Goal: Information Seeking & Learning: Compare options

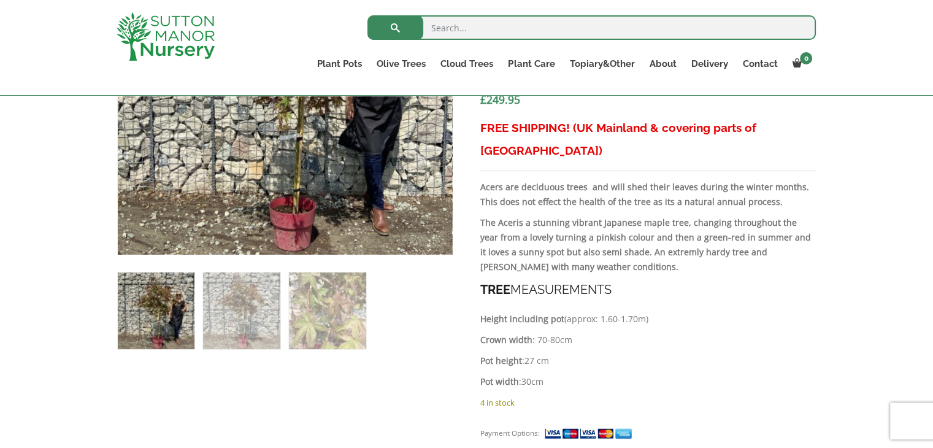
scroll to position [576, 0]
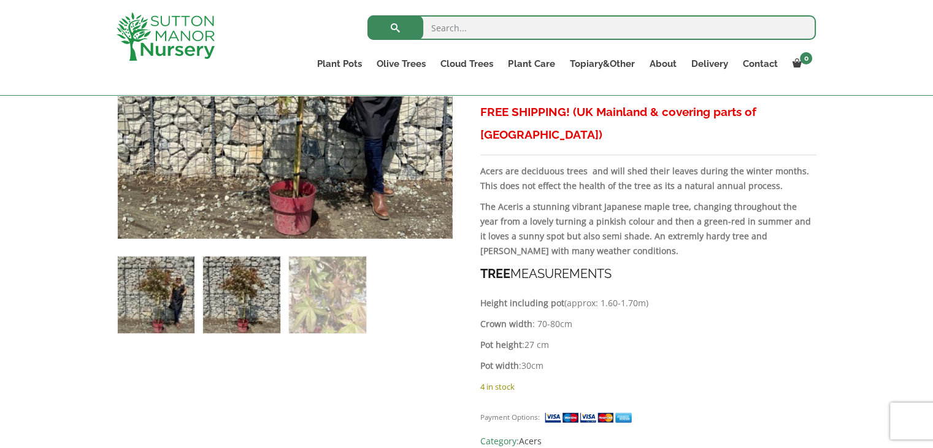
click at [250, 285] on img at bounding box center [241, 295] width 77 height 77
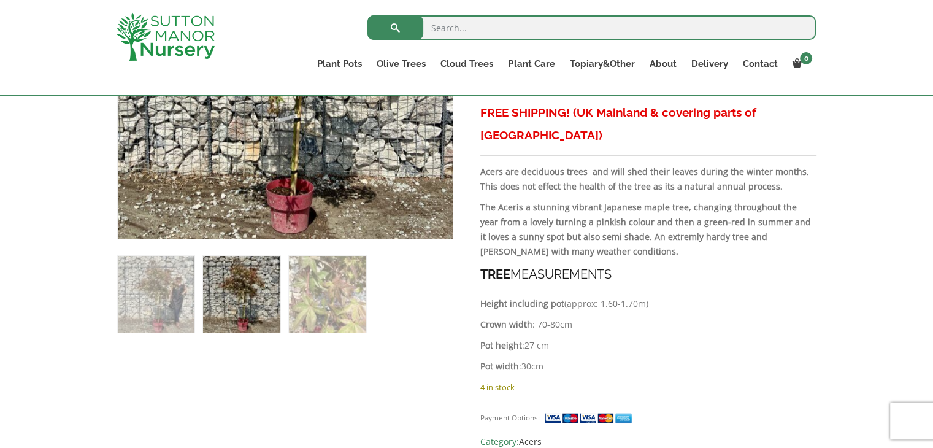
scroll to position [580, 0]
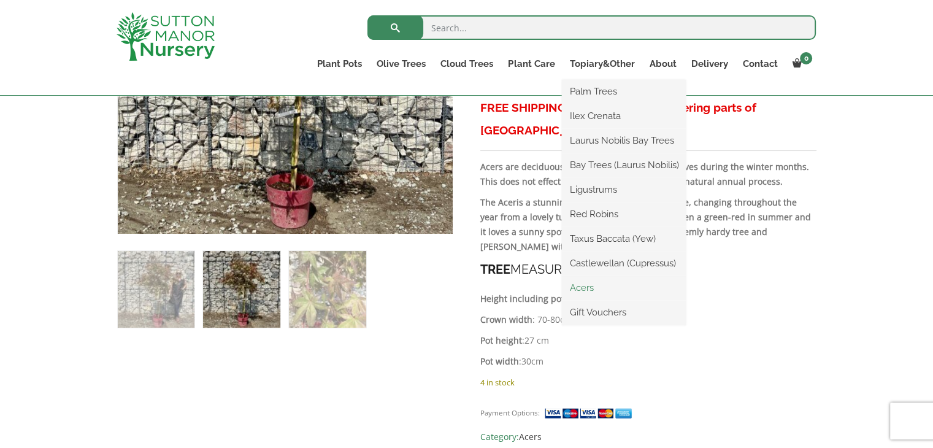
click at [587, 289] on link "Acers" at bounding box center [624, 288] width 124 height 18
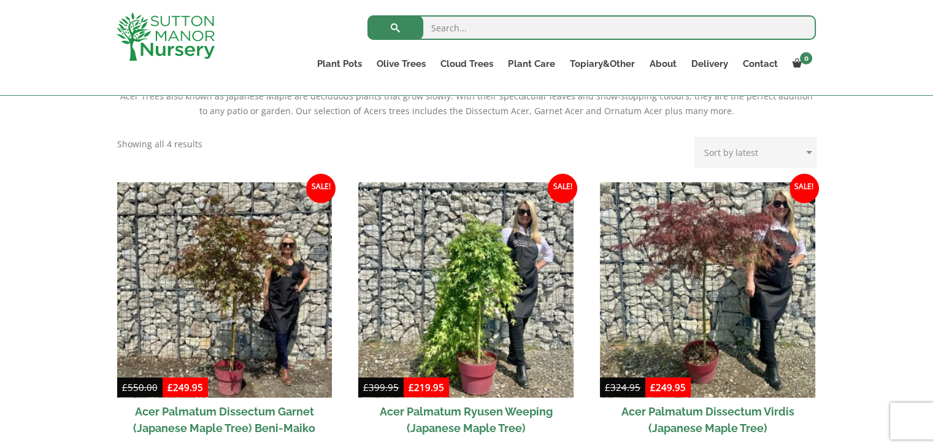
scroll to position [260, 0]
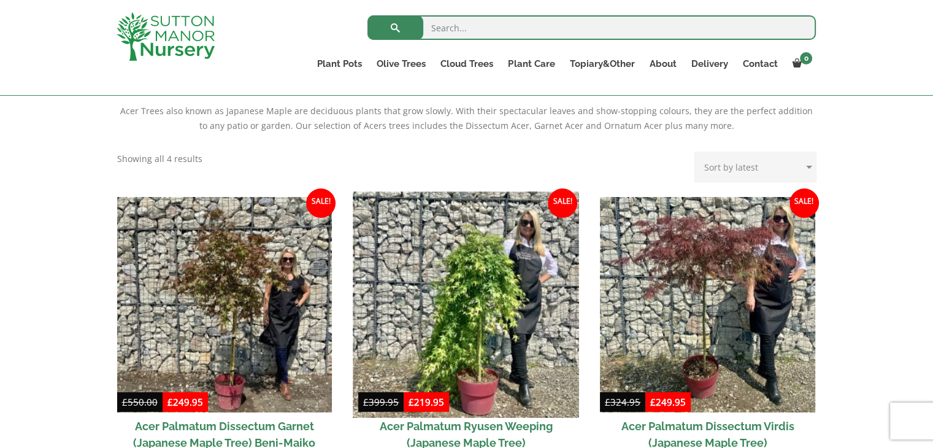
click at [461, 295] on img at bounding box center [466, 304] width 226 height 226
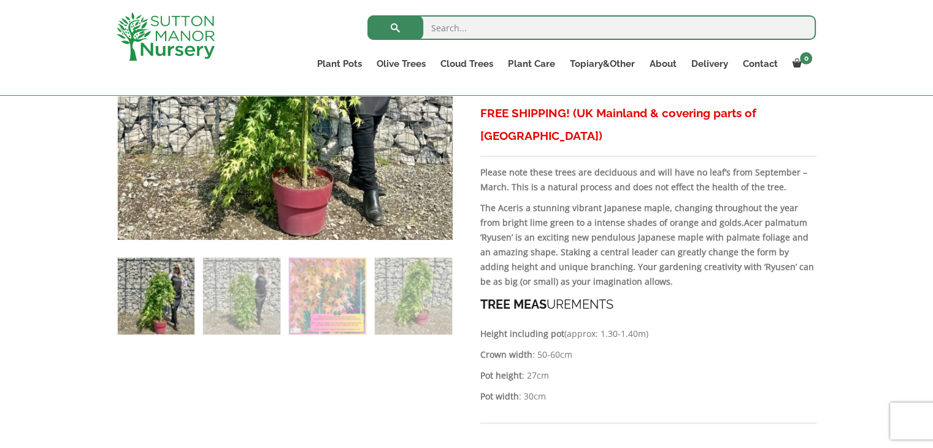
scroll to position [586, 0]
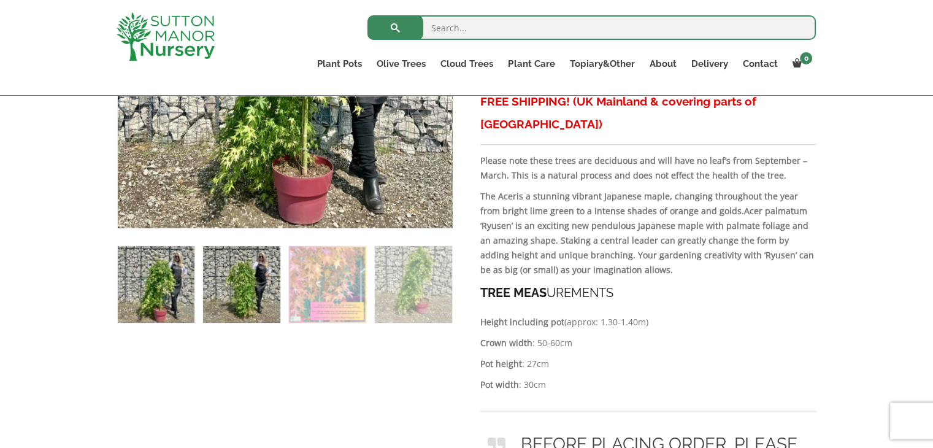
click at [234, 276] on img at bounding box center [241, 284] width 77 height 77
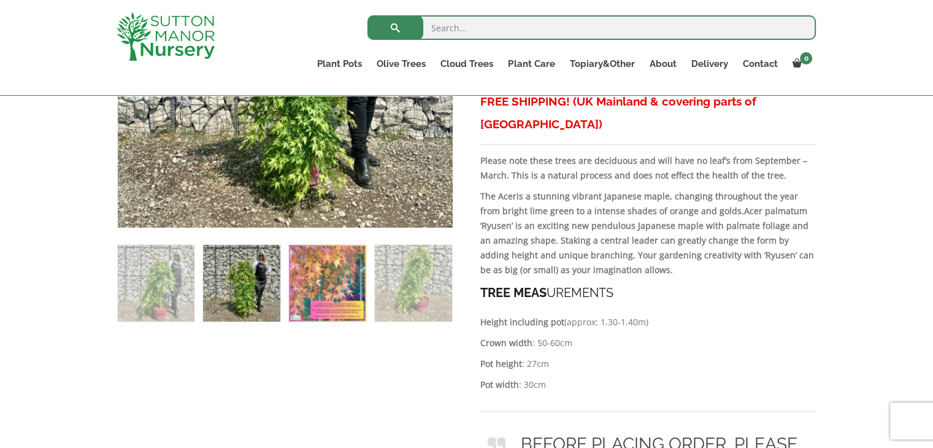
click at [324, 282] on img at bounding box center [327, 283] width 77 height 77
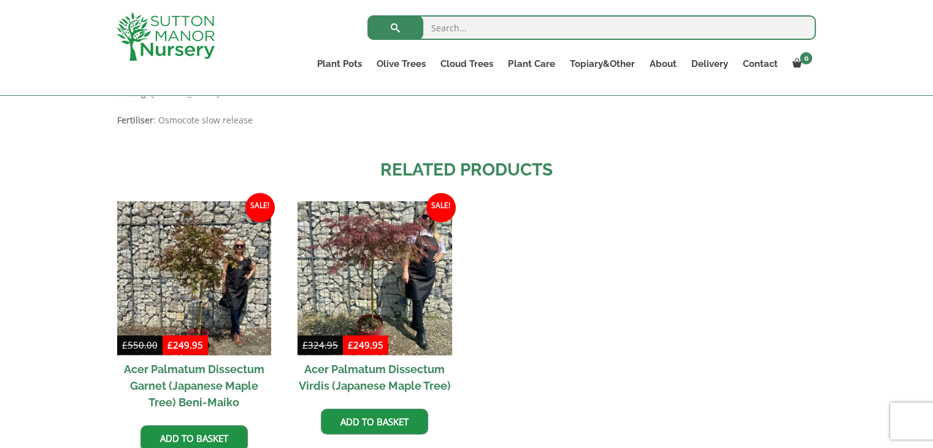
scroll to position [1330, 0]
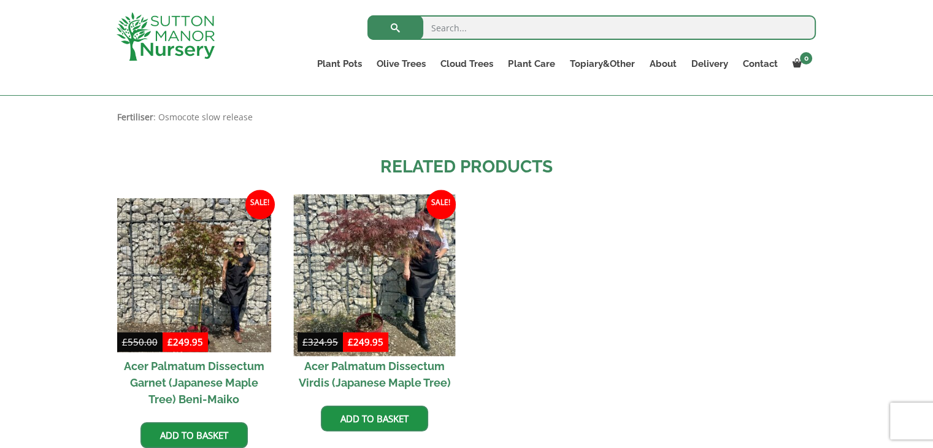
click at [369, 230] on img at bounding box center [375, 275] width 162 height 162
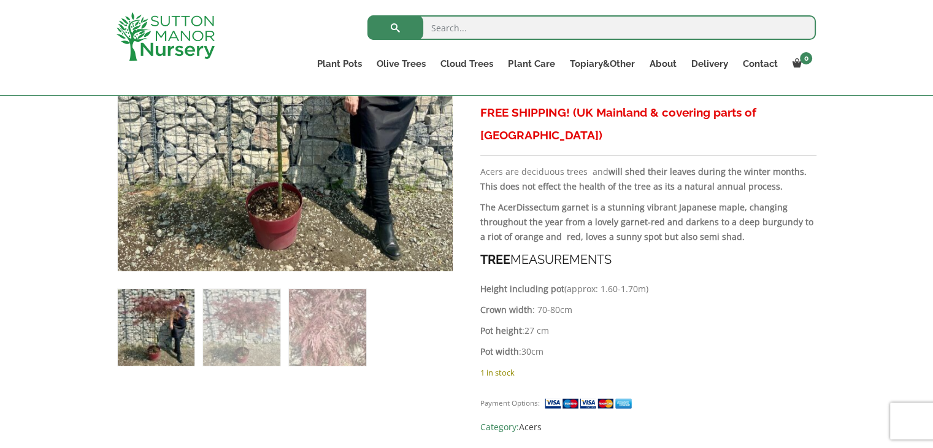
scroll to position [564, 0]
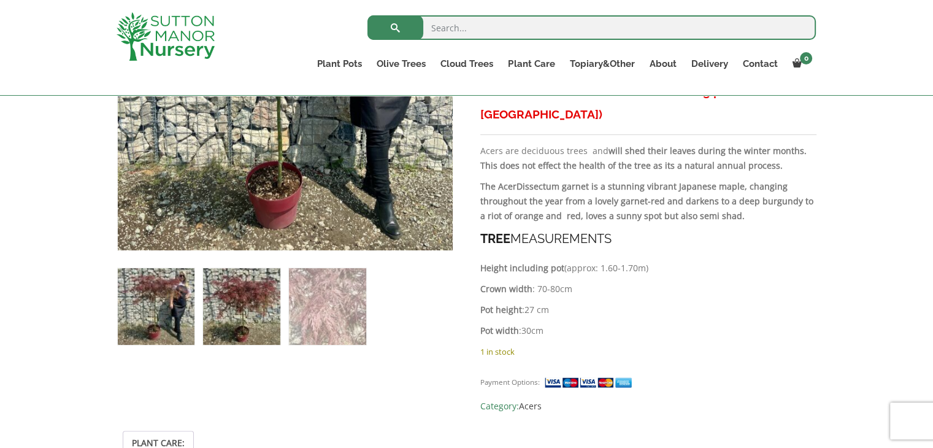
click at [234, 306] on img at bounding box center [241, 306] width 77 height 77
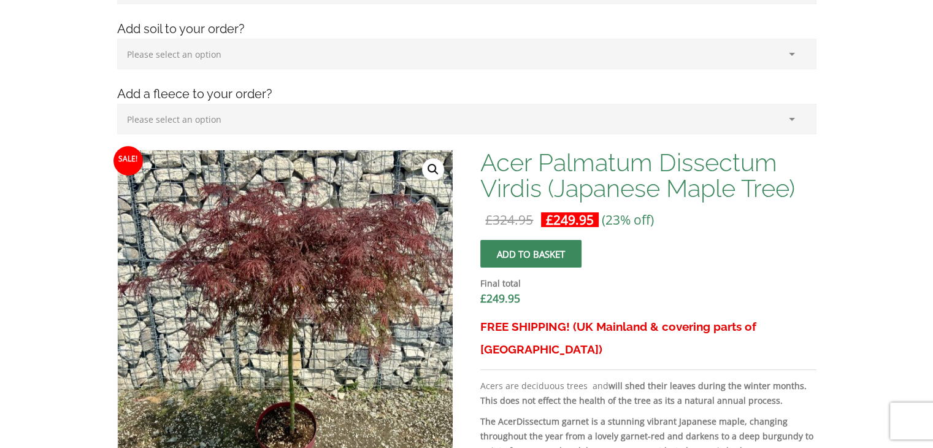
scroll to position [0, 0]
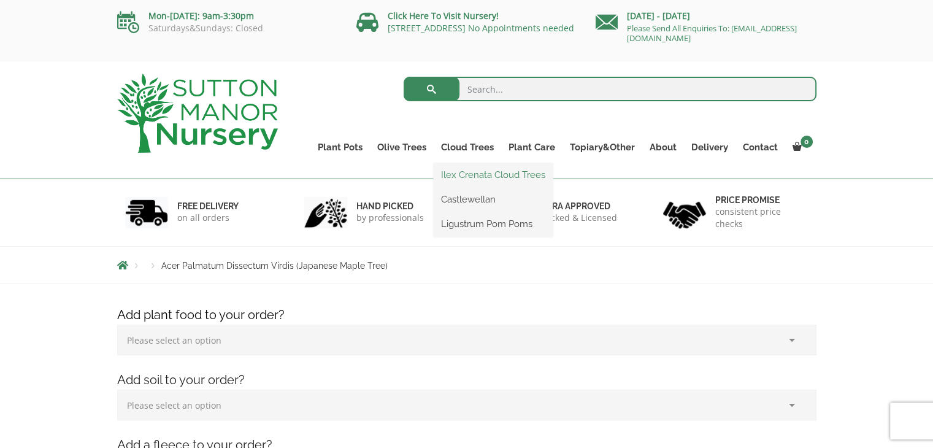
click at [473, 178] on link "Ilex Crenata Cloud Trees" at bounding box center [493, 175] width 119 height 18
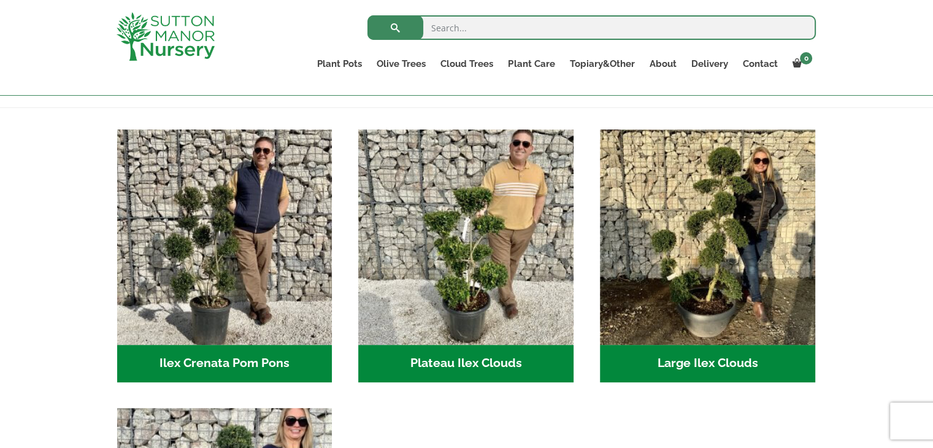
scroll to position [231, 0]
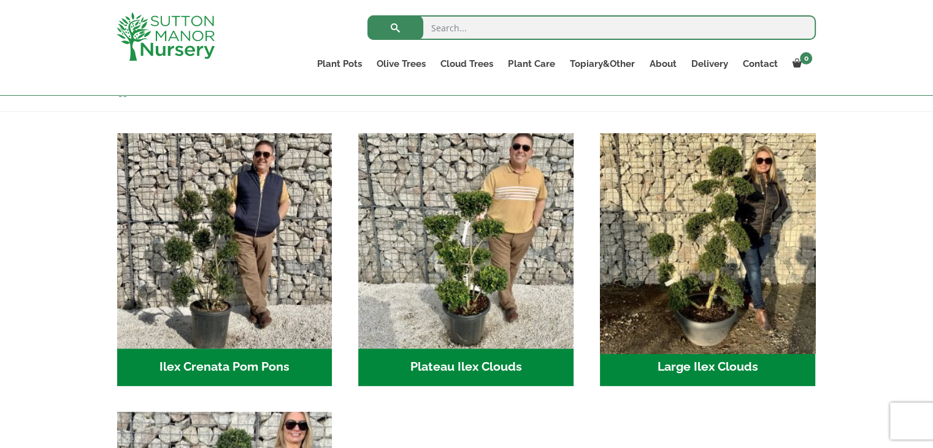
click at [733, 233] on img "Visit product category Large Ilex Clouds" at bounding box center [708, 241] width 226 height 226
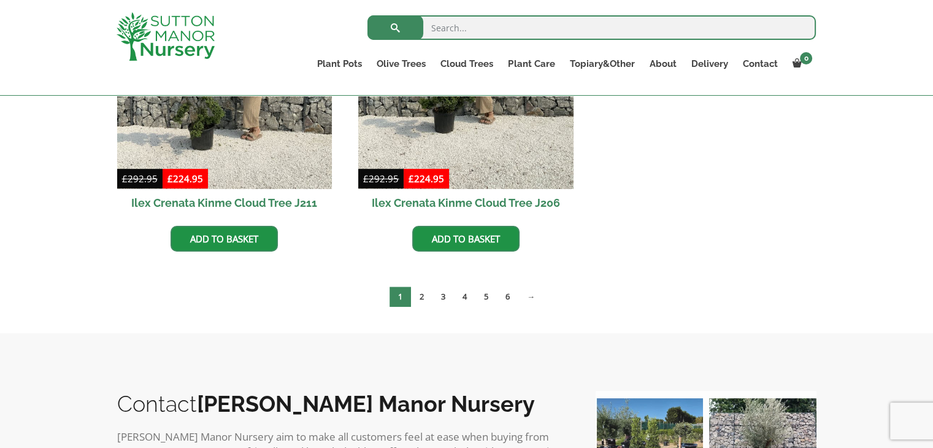
scroll to position [161, 0]
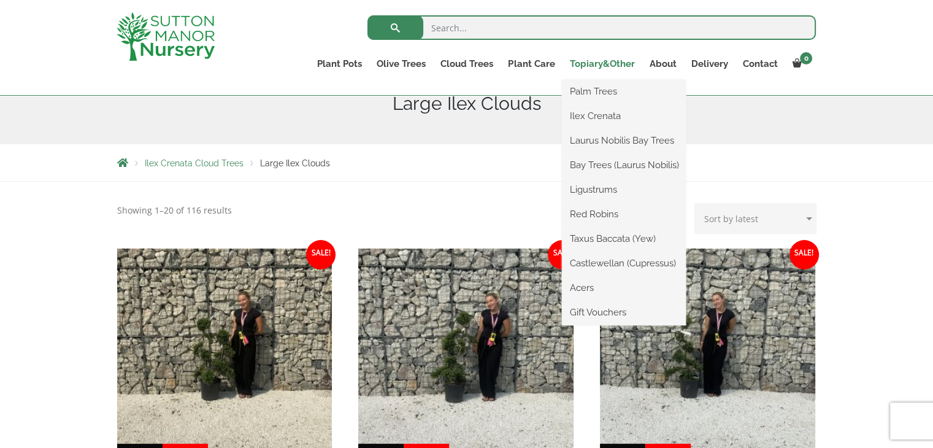
click at [587, 64] on link "Topiary&Other" at bounding box center [602, 63] width 80 height 17
click at [589, 93] on link "Palm Trees" at bounding box center [624, 91] width 124 height 18
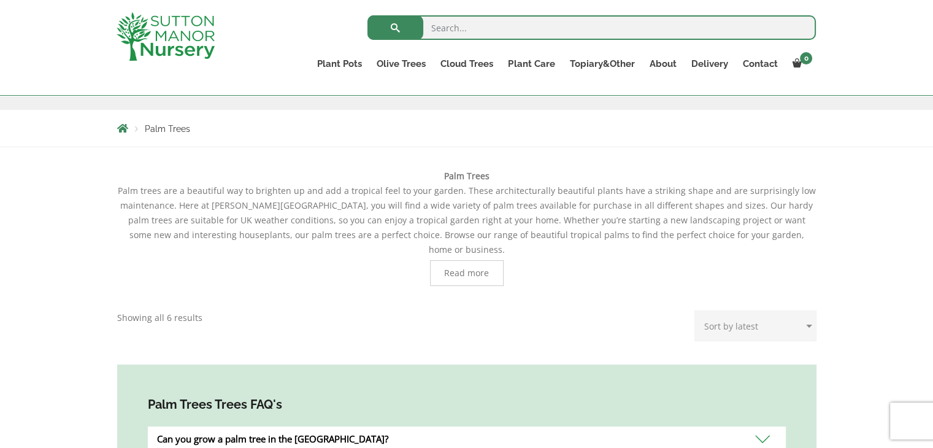
scroll to position [194, 0]
